Goal: Find specific page/section: Find specific page/section

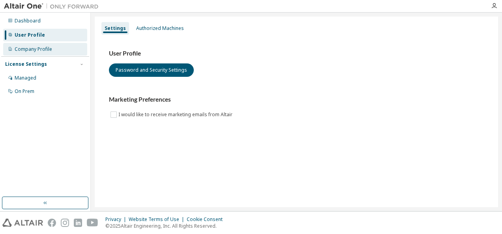
click at [38, 48] on div "Company Profile" at bounding box center [34, 49] width 38 height 6
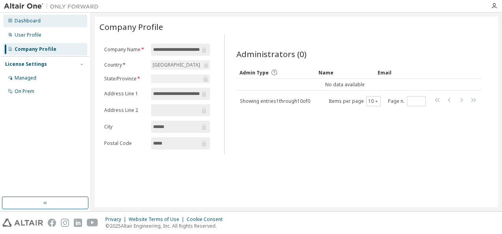
click at [39, 21] on div "Dashboard" at bounding box center [28, 21] width 26 height 6
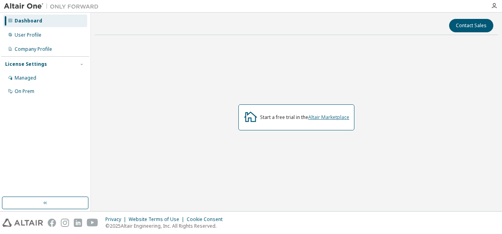
click at [326, 116] on link "Altair Marketplace" at bounding box center [328, 117] width 41 height 7
